Goal: Transaction & Acquisition: Download file/media

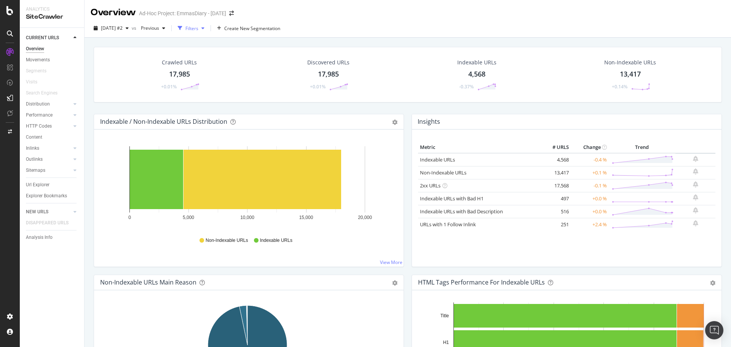
click at [198, 29] on div "Filters" at bounding box center [191, 28] width 13 height 6
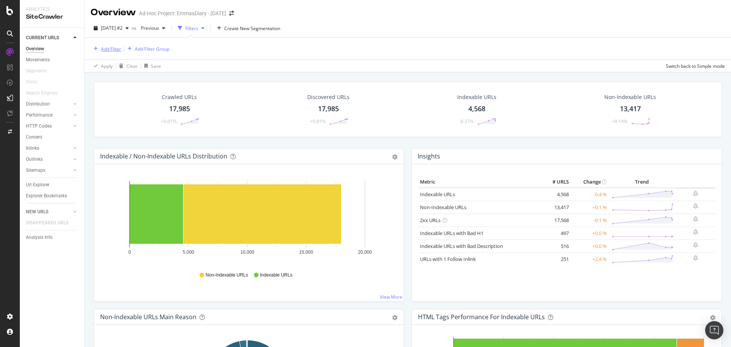
click at [111, 49] on div "Add Filter" at bounding box center [111, 49] width 20 height 6
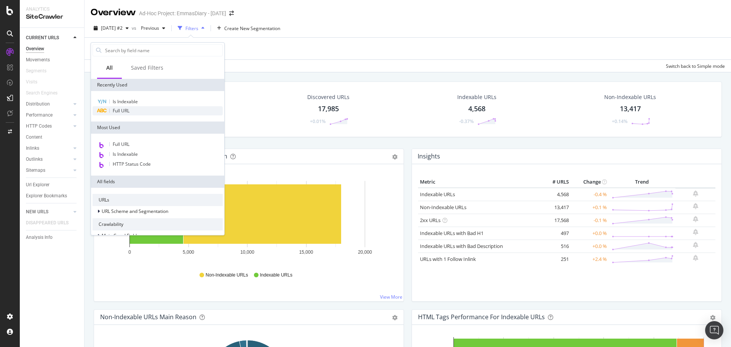
click at [129, 112] on span "Full URL" at bounding box center [121, 110] width 17 height 6
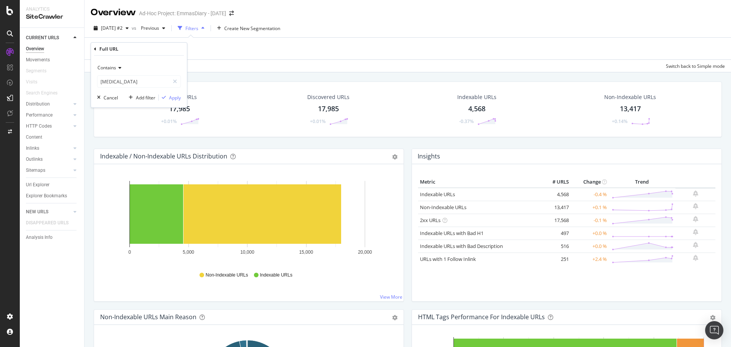
click at [121, 67] on icon at bounding box center [118, 67] width 5 height 5
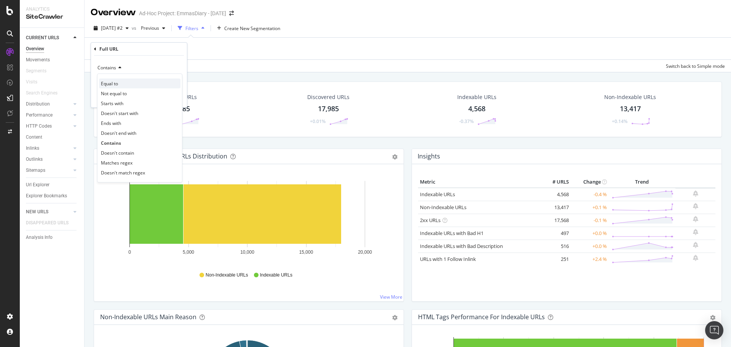
click at [124, 82] on div "Equal to" at bounding box center [139, 83] width 81 height 10
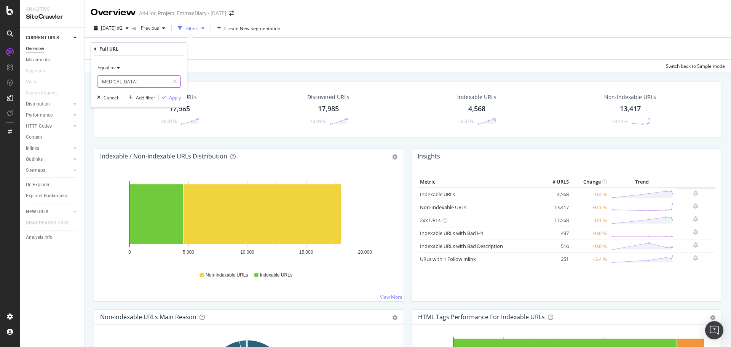
paste input "[URL][DOMAIN_NAME]"
type input "[URL][DOMAIN_NAME]"
click at [176, 97] on div "Apply" at bounding box center [175, 97] width 12 height 6
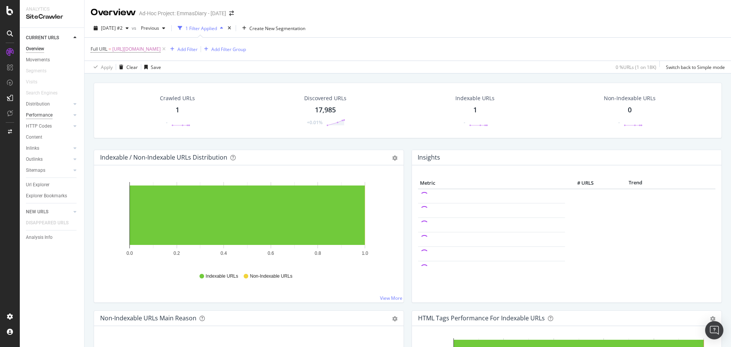
click at [48, 116] on div "Performance" at bounding box center [39, 115] width 27 height 8
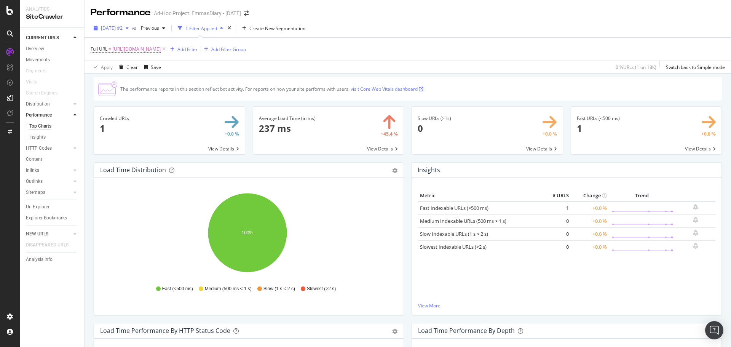
click at [123, 29] on span "[DATE] #2" at bounding box center [112, 28] width 22 height 6
click at [135, 97] on div "[DATE]" at bounding box center [122, 97] width 40 height 7
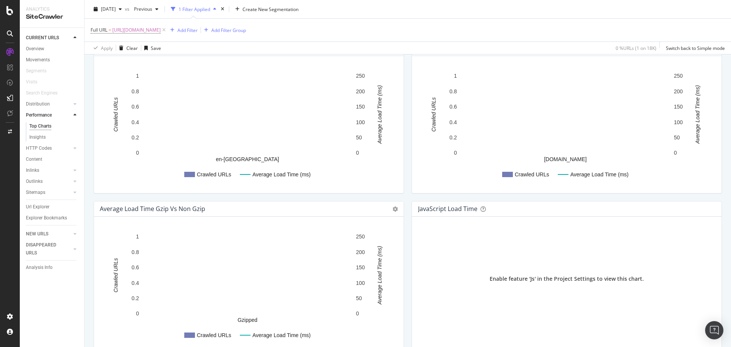
scroll to position [485, 0]
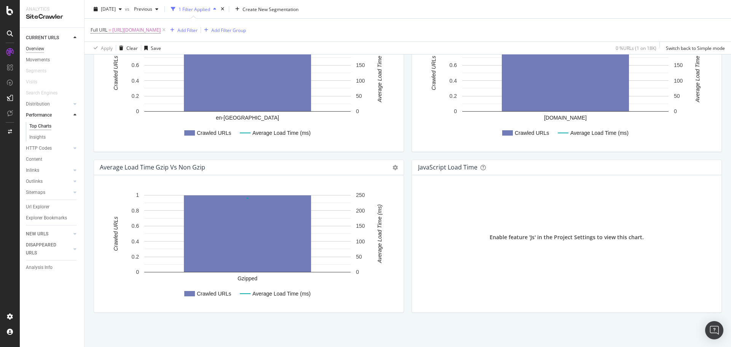
click at [42, 50] on div "Overview" at bounding box center [35, 49] width 18 height 8
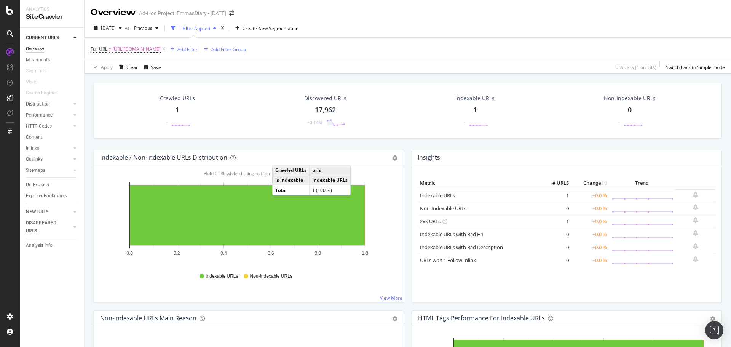
click at [177, 107] on div "1" at bounding box center [178, 110] width 4 height 10
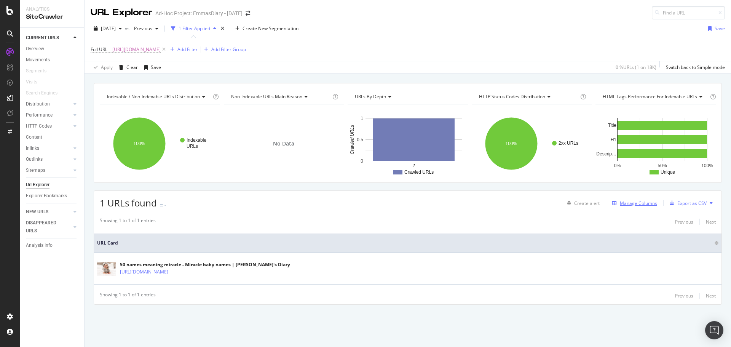
click at [639, 200] on div "Manage Columns" at bounding box center [638, 203] width 37 height 6
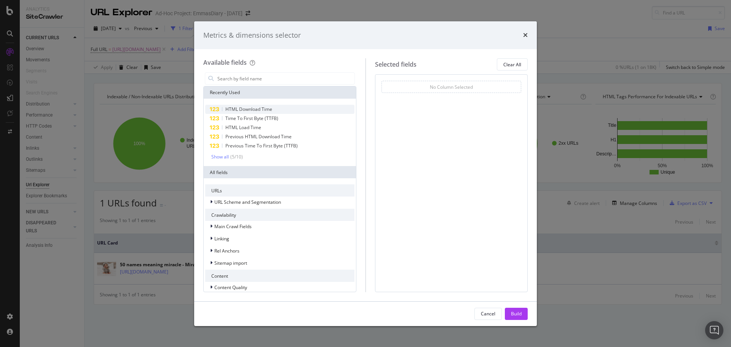
click at [249, 109] on span "HTML Download Time" at bounding box center [248, 109] width 47 height 6
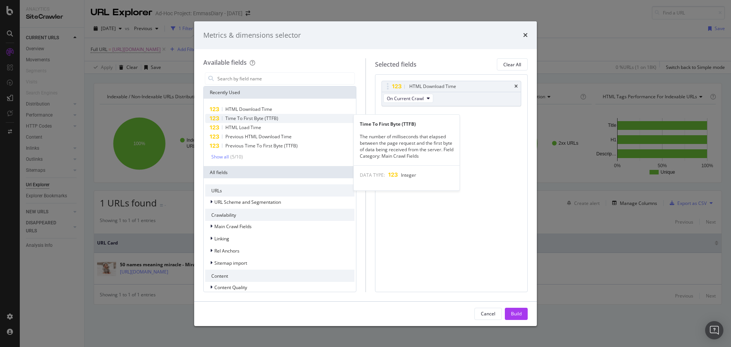
click at [251, 117] on span "Time To First Byte (TTFB)" at bounding box center [251, 118] width 53 height 6
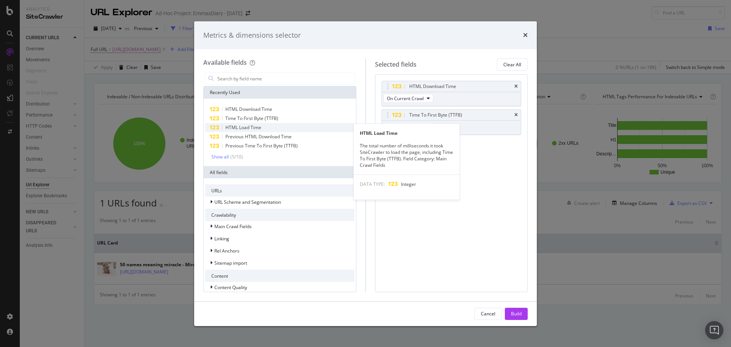
click at [248, 126] on span "HTML Load Time" at bounding box center [243, 127] width 36 height 6
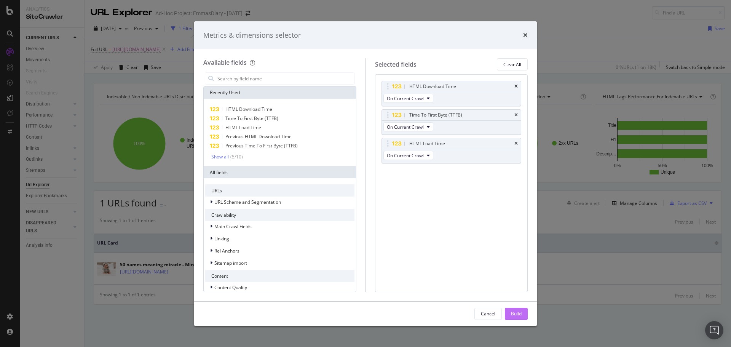
click at [514, 310] on div "Build" at bounding box center [516, 313] width 11 height 6
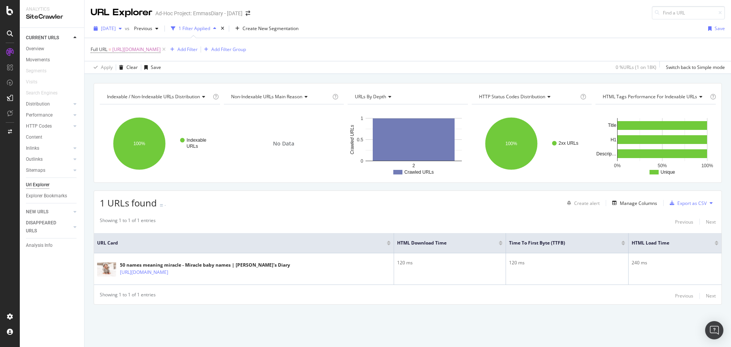
click at [116, 30] on span "[DATE]" at bounding box center [108, 28] width 15 height 6
click at [137, 45] on div "[DATE] #2" at bounding box center [122, 43] width 40 height 7
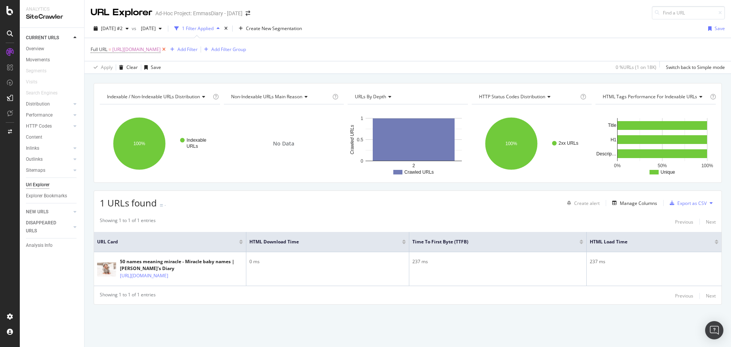
click at [167, 50] on icon at bounding box center [164, 50] width 6 height 8
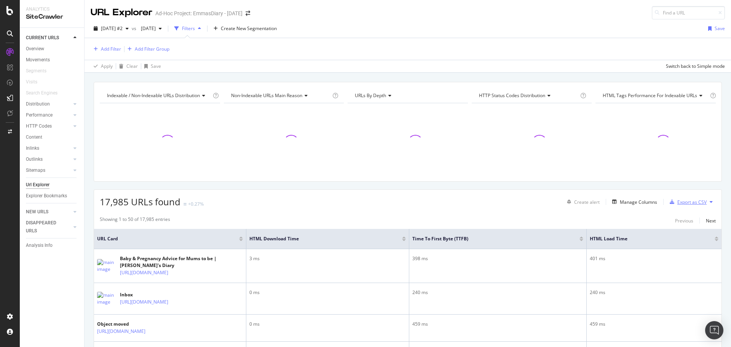
click at [683, 200] on div "Export as CSV" at bounding box center [691, 202] width 29 height 6
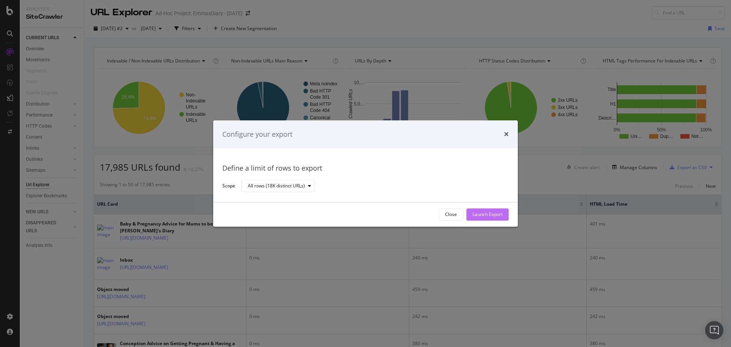
click at [491, 212] on div "Launch Export" at bounding box center [487, 214] width 30 height 6
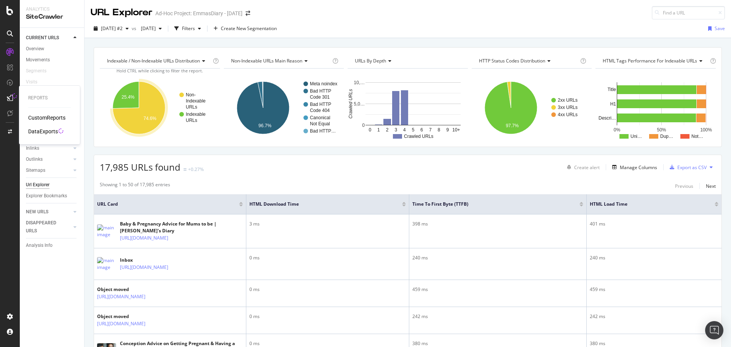
click at [49, 132] on div "DataExports" at bounding box center [43, 132] width 30 height 8
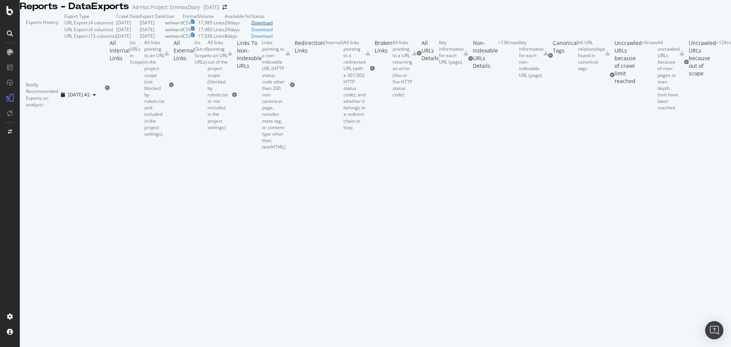
click at [273, 26] on div "Download" at bounding box center [261, 22] width 21 height 6
